Goal: Task Accomplishment & Management: Complete application form

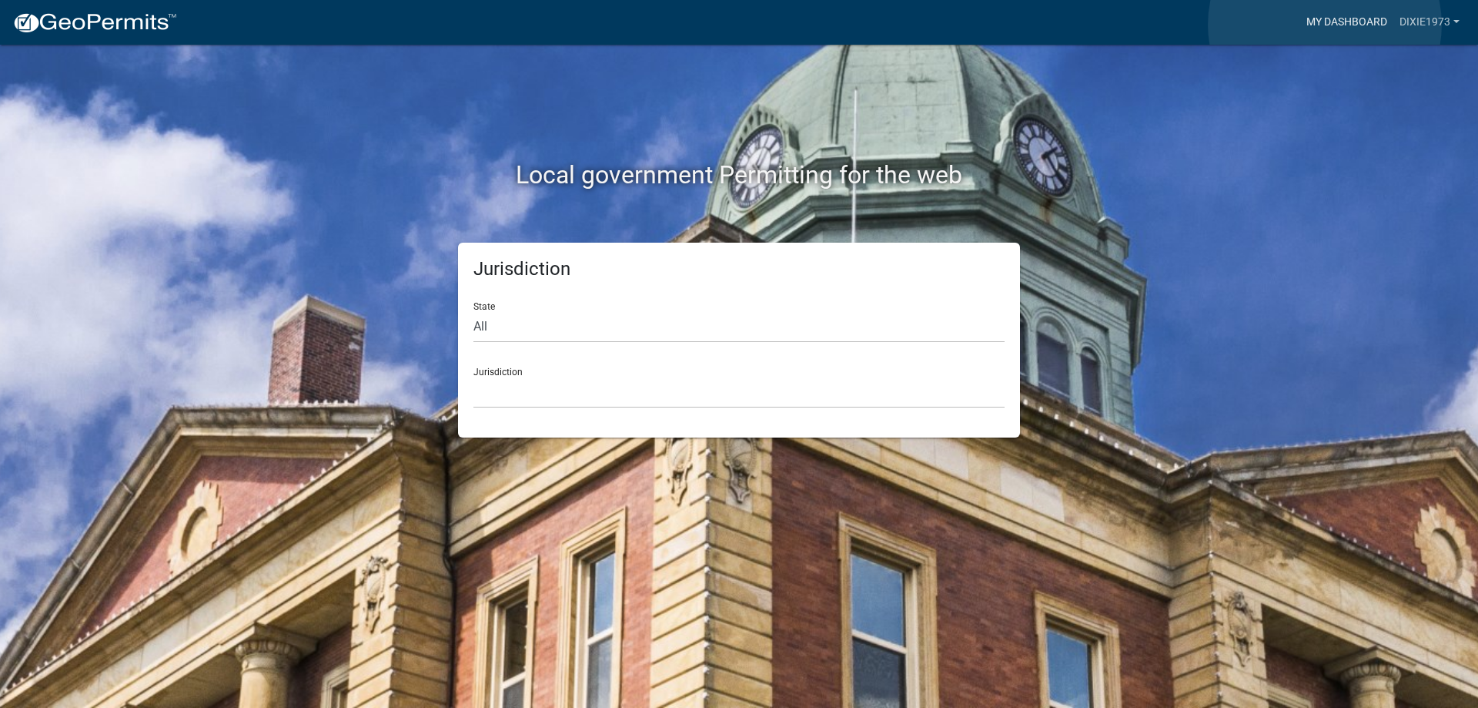
click at [1325, 25] on link "My Dashboard" at bounding box center [1346, 22] width 93 height 29
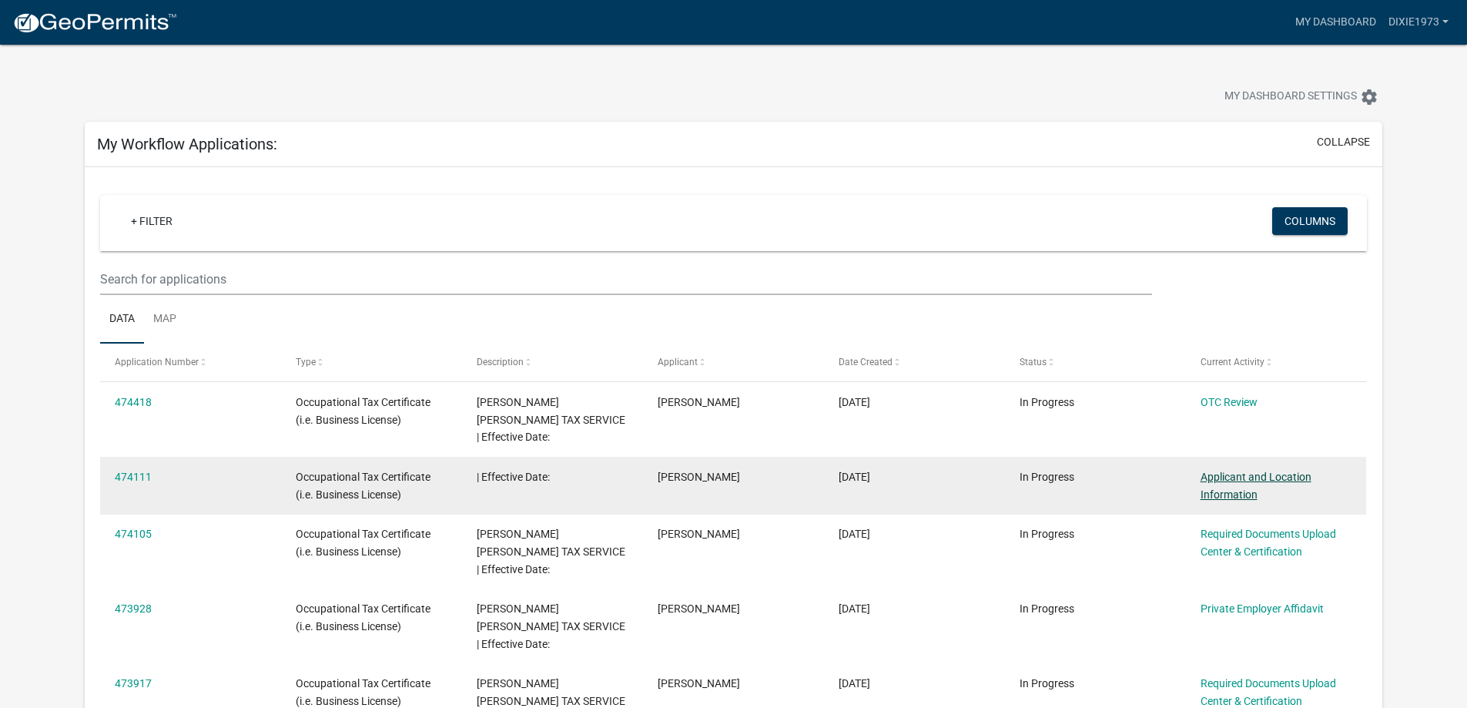
click at [1239, 470] on link "Applicant and Location Information" at bounding box center [1255, 485] width 111 height 30
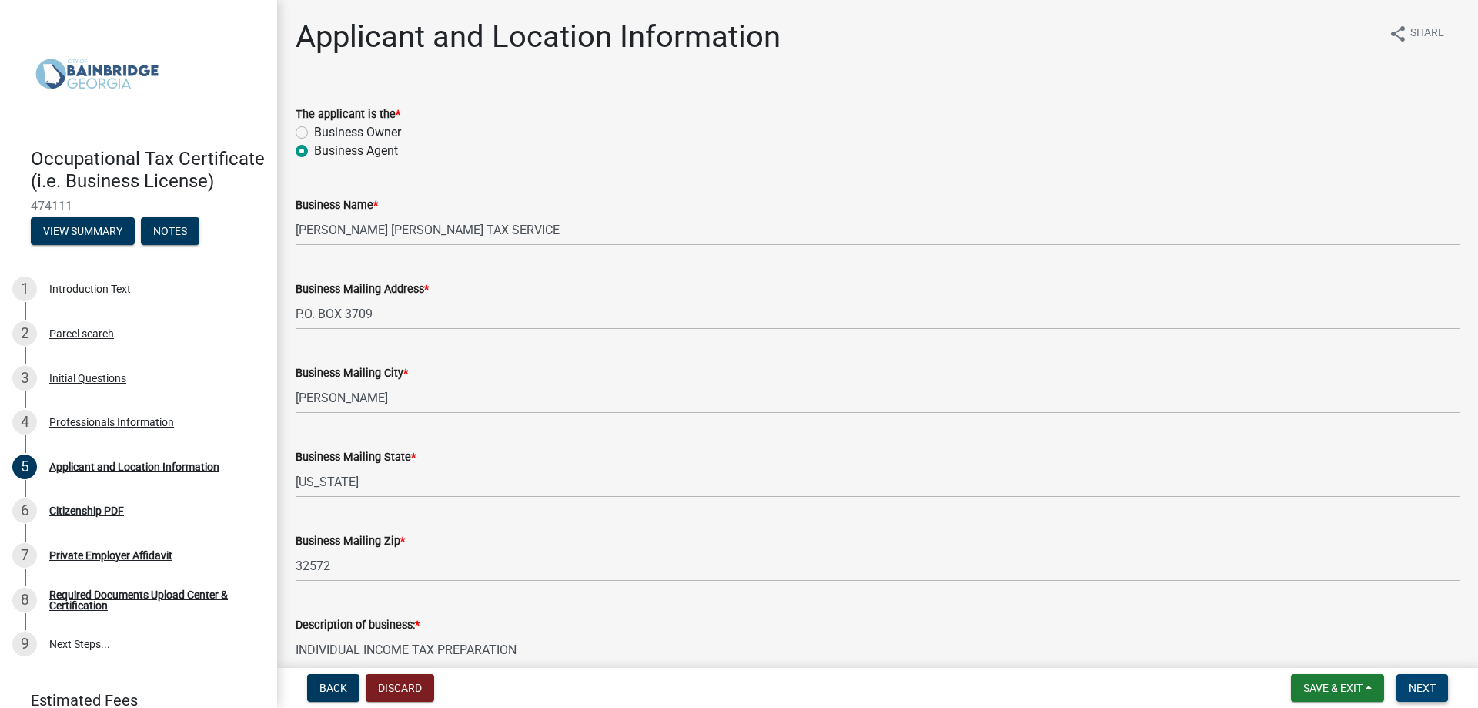
click at [1424, 684] on span "Next" at bounding box center [1422, 687] width 27 height 12
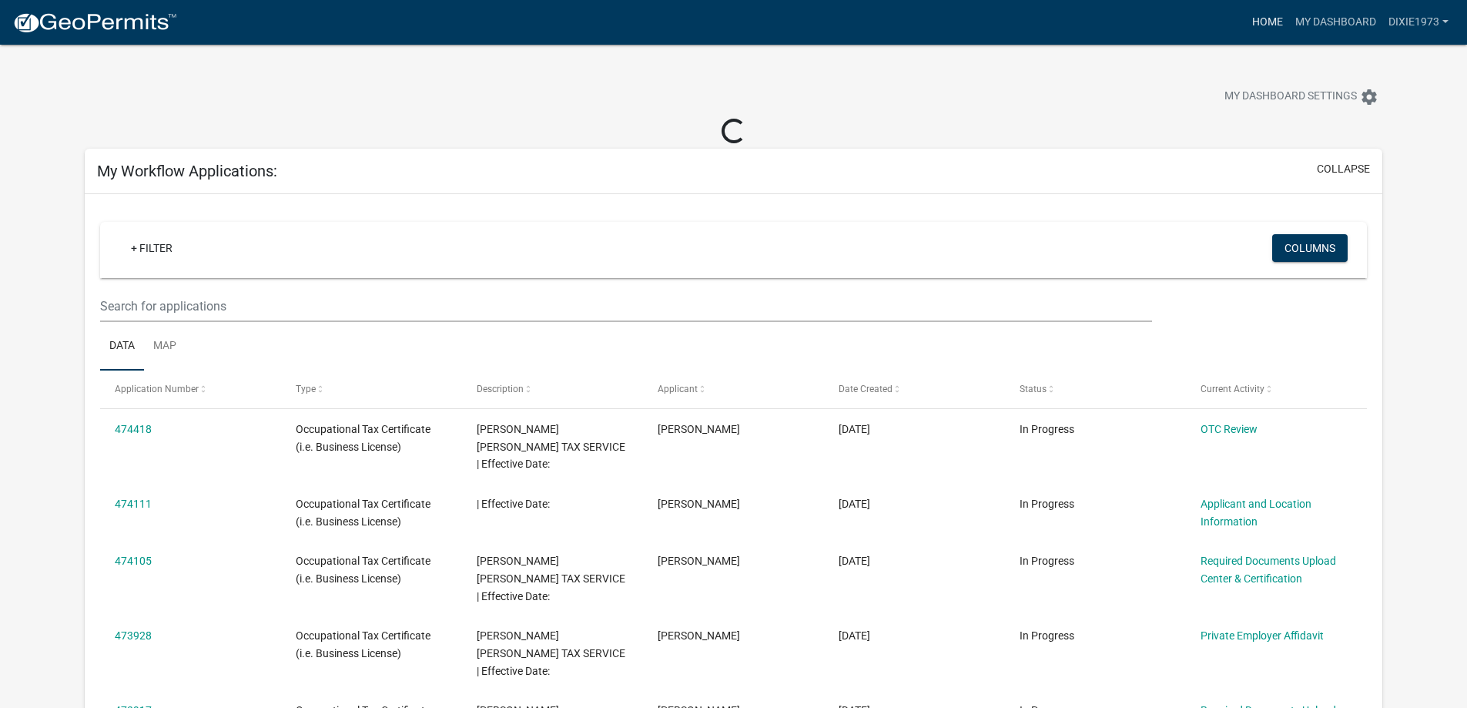
click at [1268, 17] on link "Home" at bounding box center [1267, 22] width 43 height 29
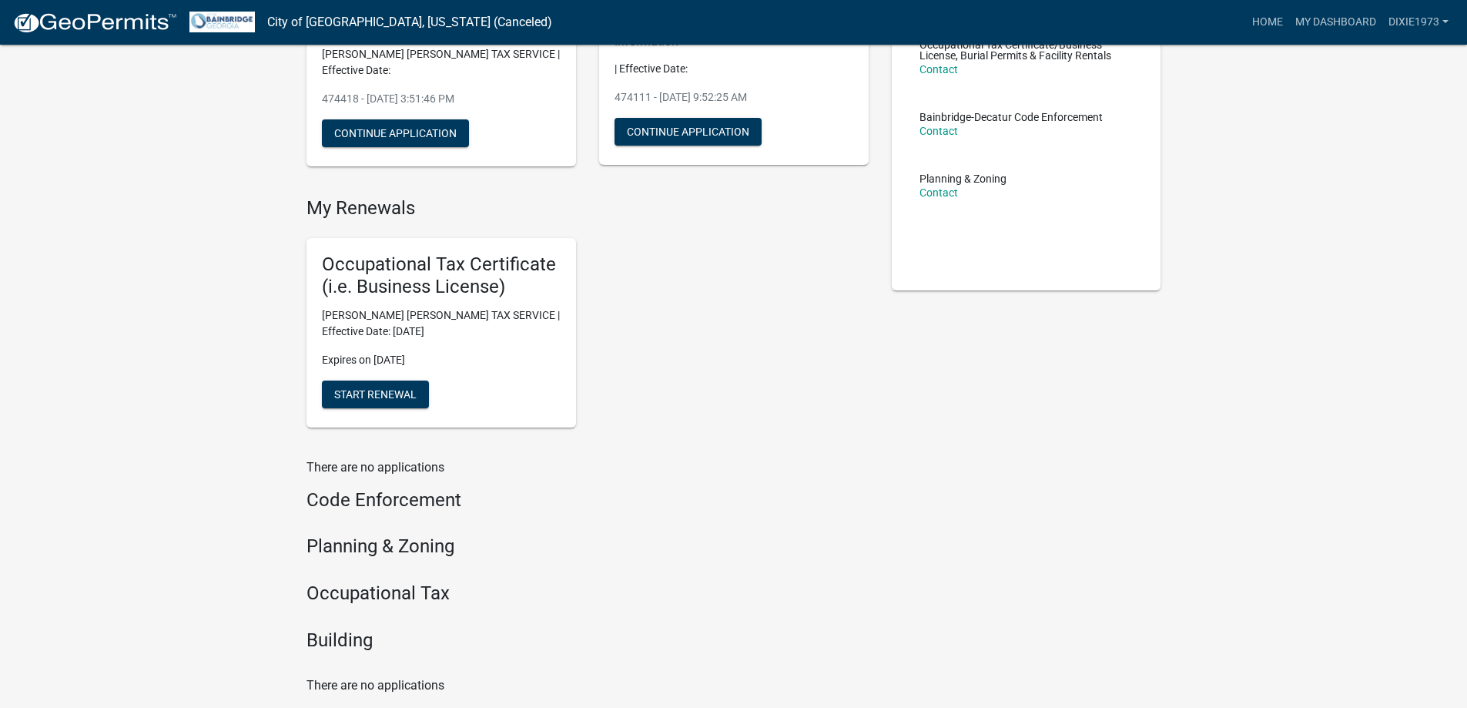
scroll to position [231, 0]
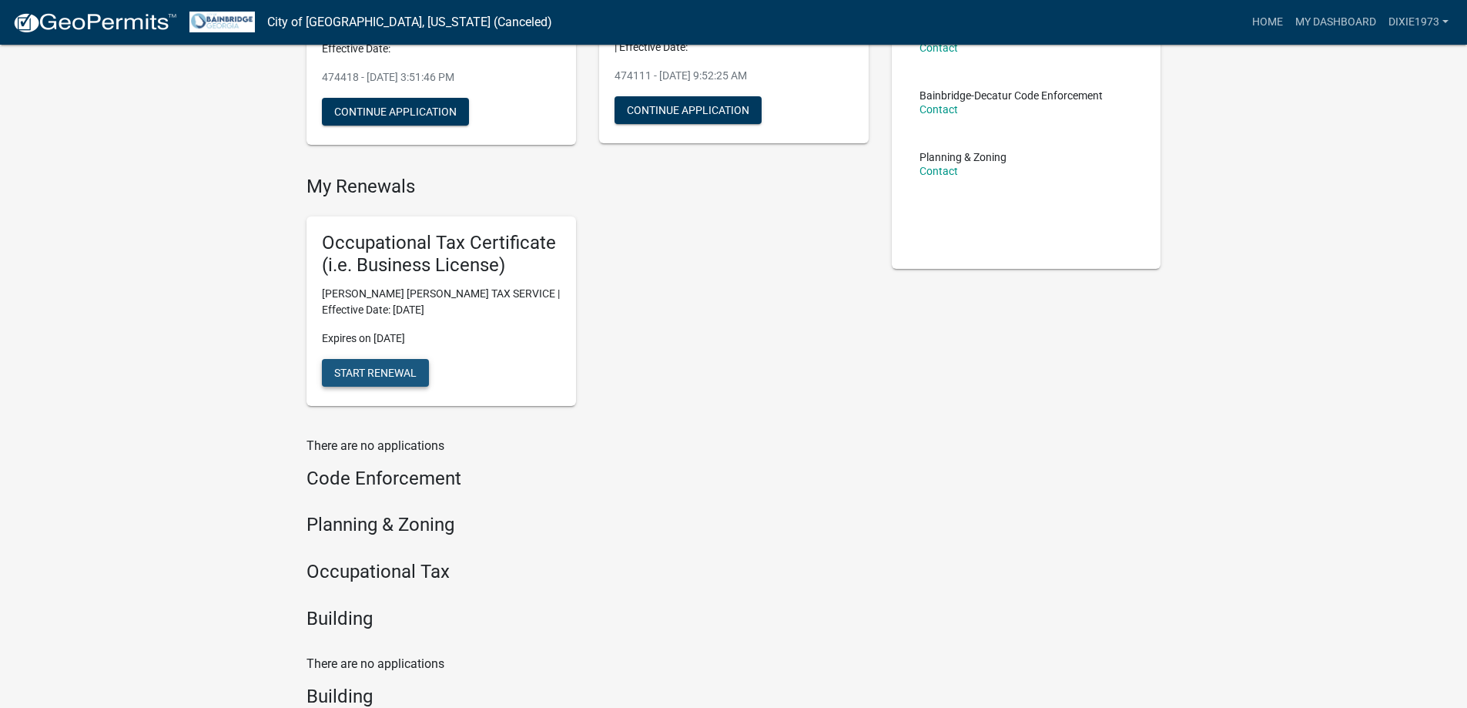
click at [390, 375] on span "Start Renewal" at bounding box center [375, 372] width 82 height 12
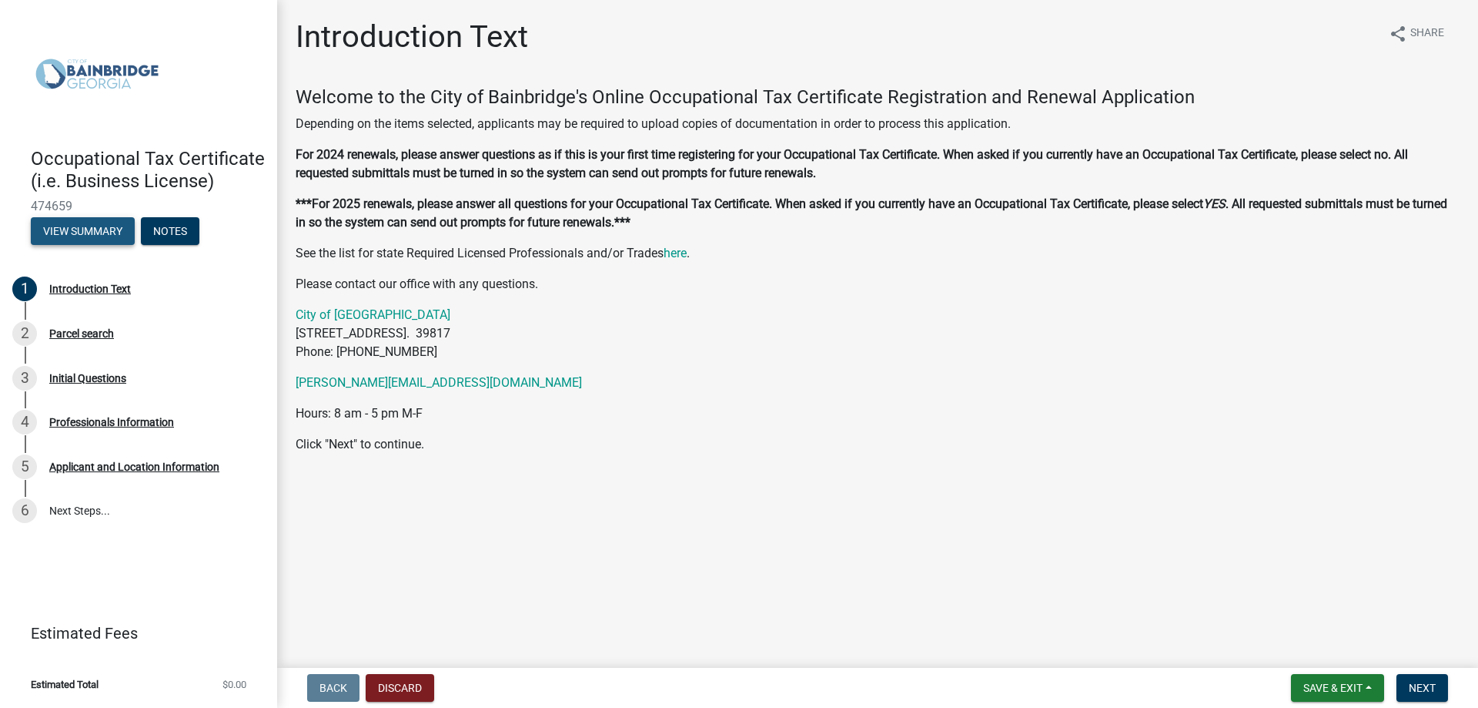
click at [75, 228] on button "View Summary" at bounding box center [83, 231] width 104 height 28
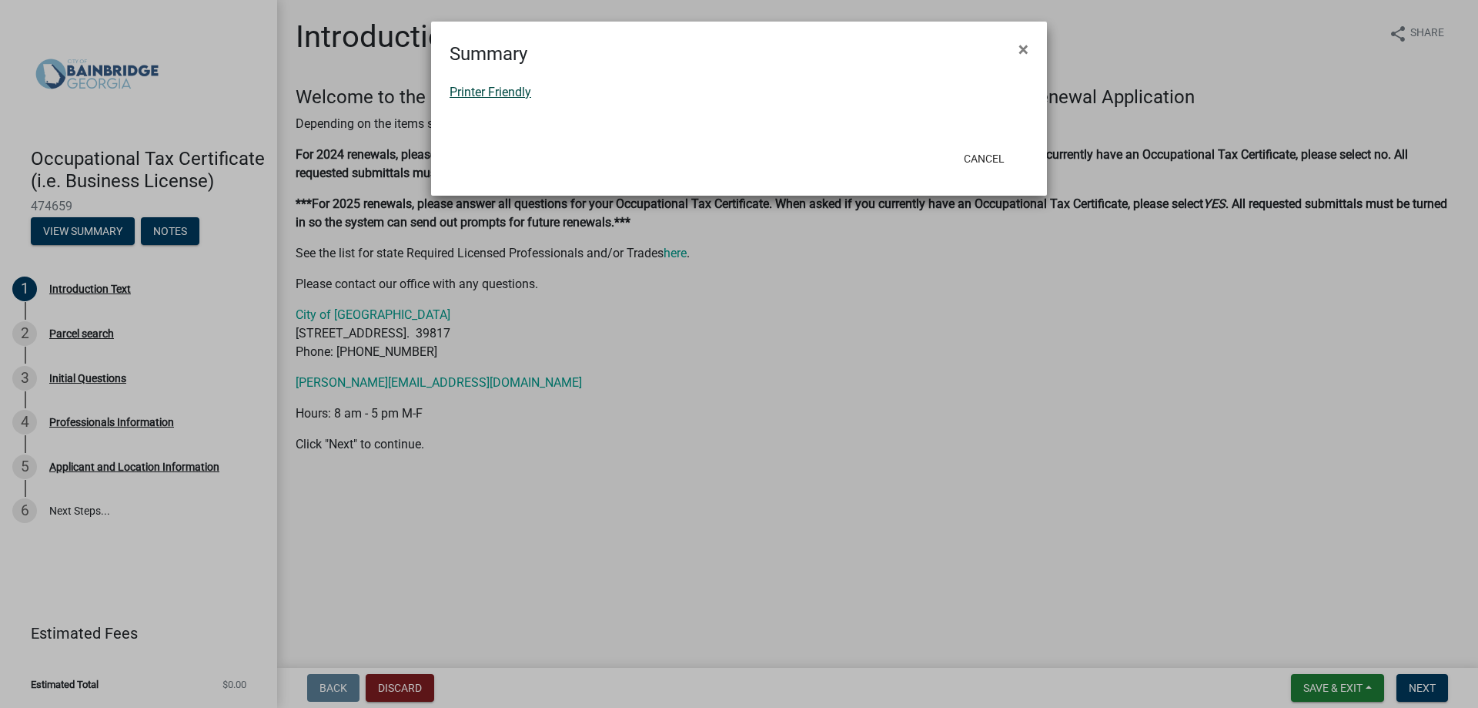
click at [478, 92] on link "Printer Friendly" at bounding box center [491, 92] width 82 height 15
click at [1023, 49] on span "×" at bounding box center [1024, 49] width 10 height 22
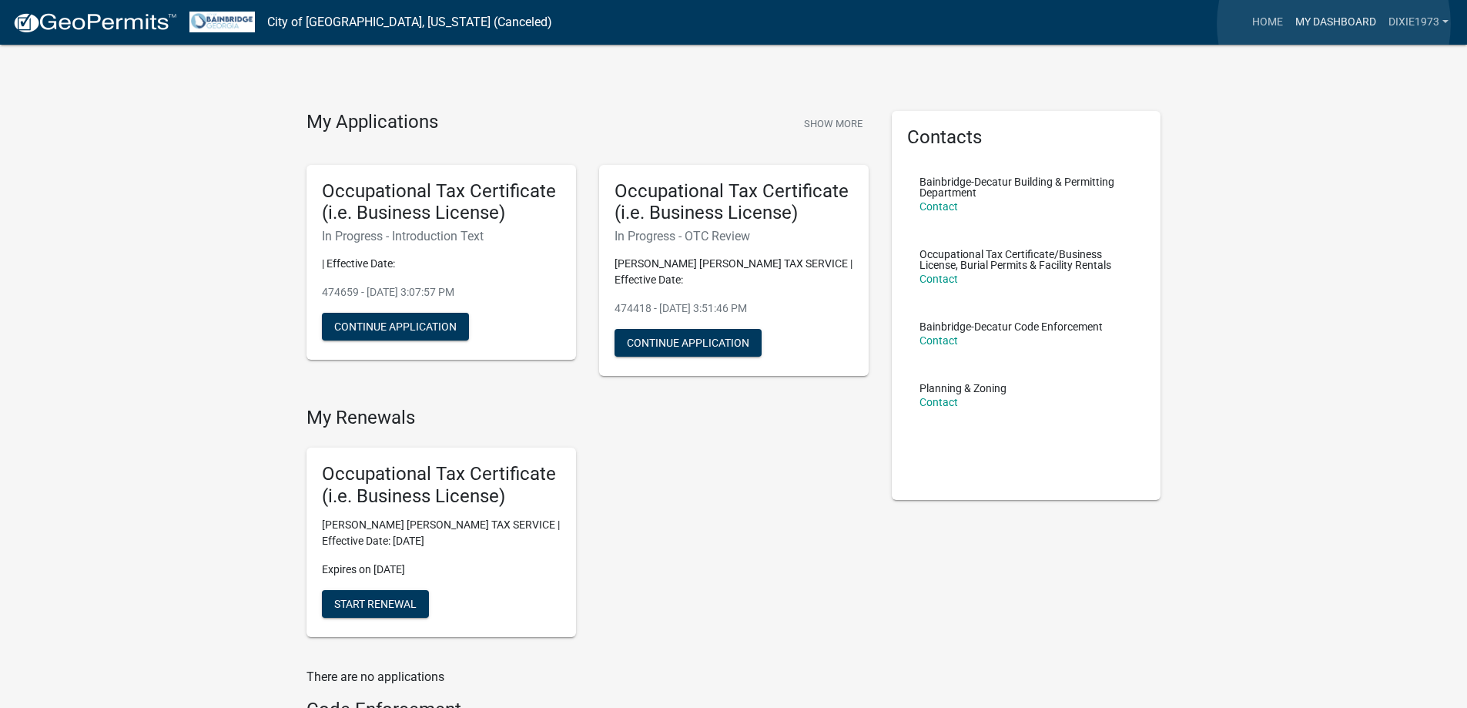
click at [1334, 24] on link "My Dashboard" at bounding box center [1335, 22] width 93 height 29
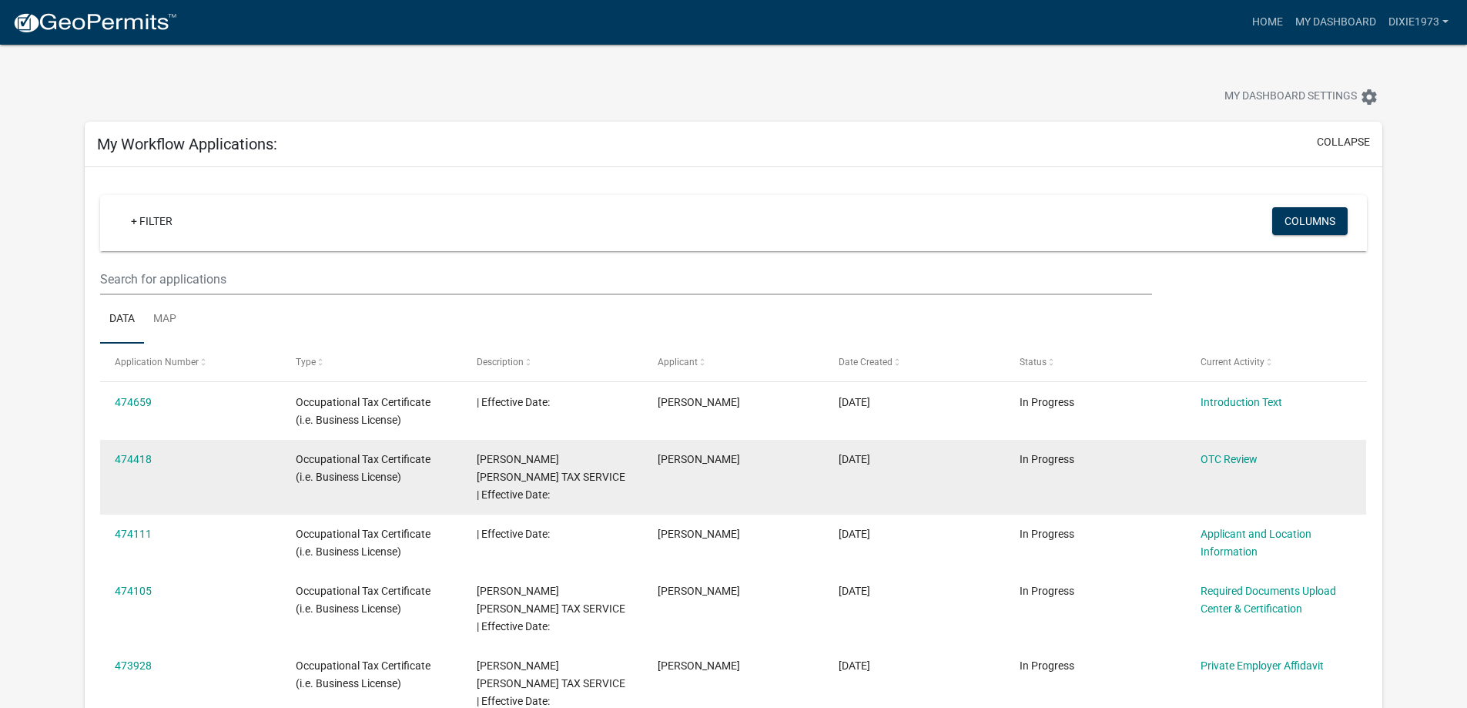
click at [126, 470] on datatable-body-cell "474418" at bounding box center [190, 477] width 181 height 75
click at [133, 456] on link "474418" at bounding box center [133, 459] width 37 height 12
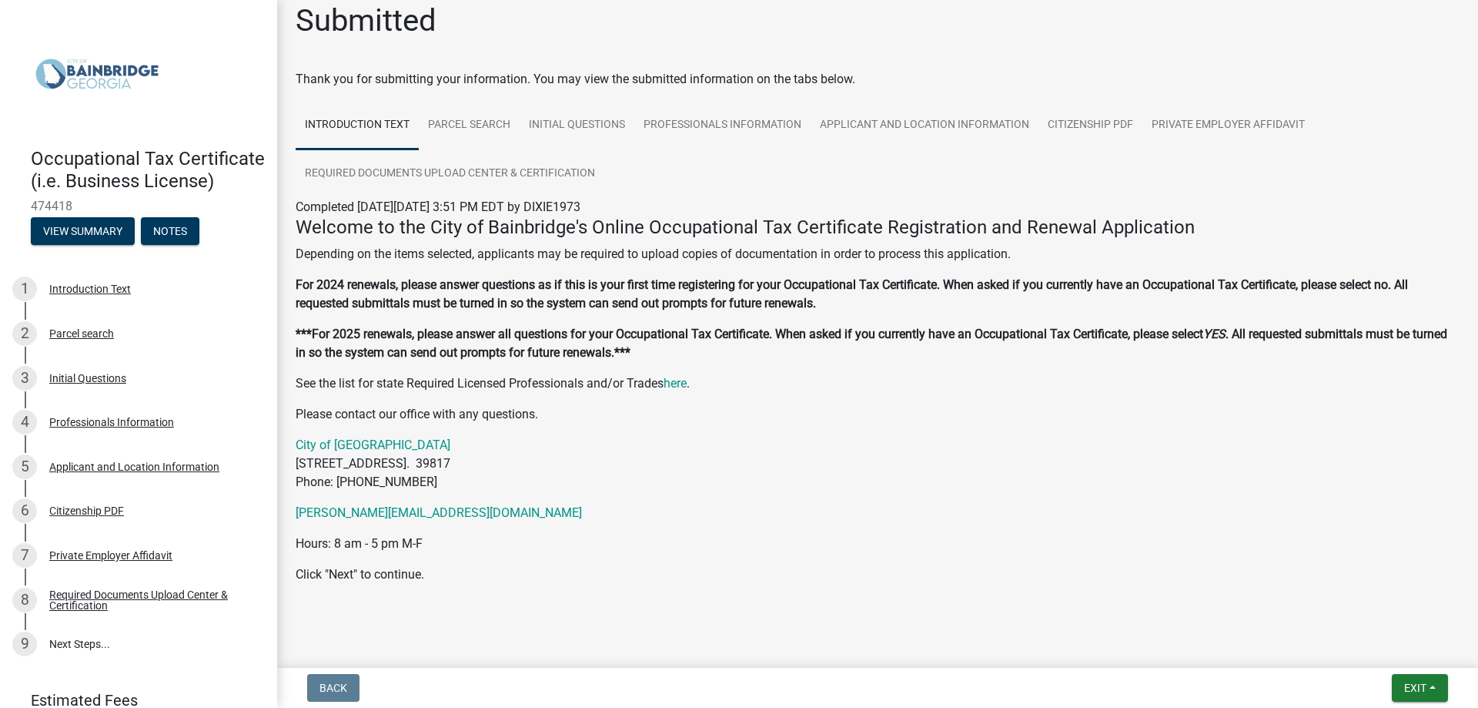
scroll to position [29, 0]
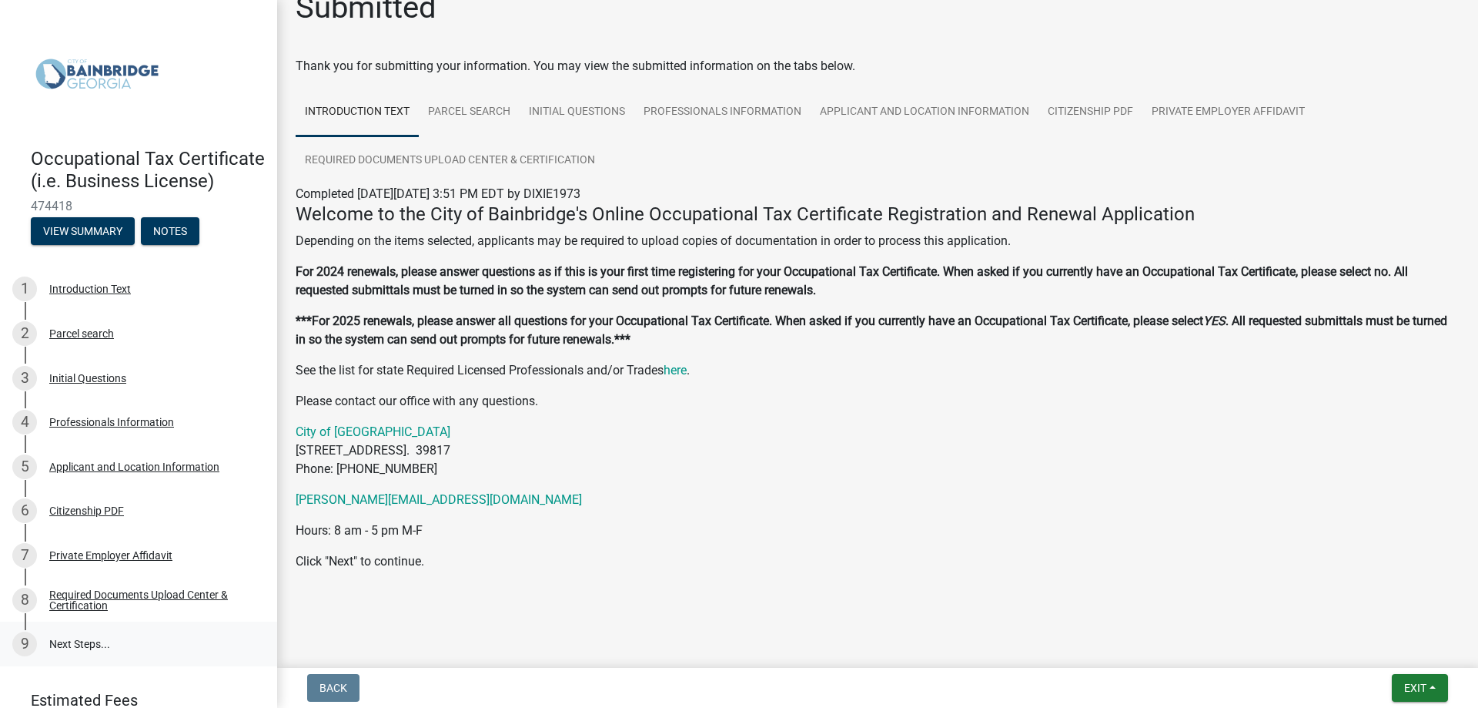
click at [79, 665] on link "9 Next Steps..." at bounding box center [138, 643] width 277 height 45
